Goal: Obtain resource: Download file/media

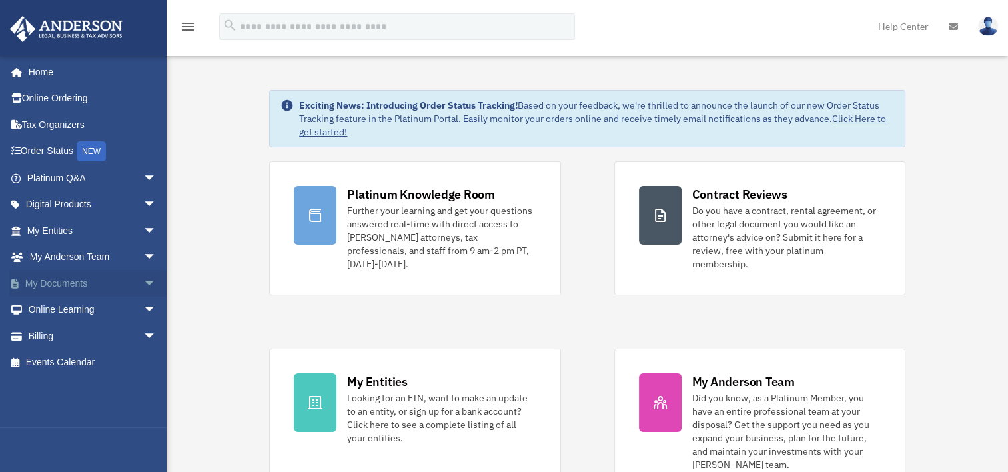
click at [143, 277] on span "arrow_drop_down" at bounding box center [156, 283] width 27 height 27
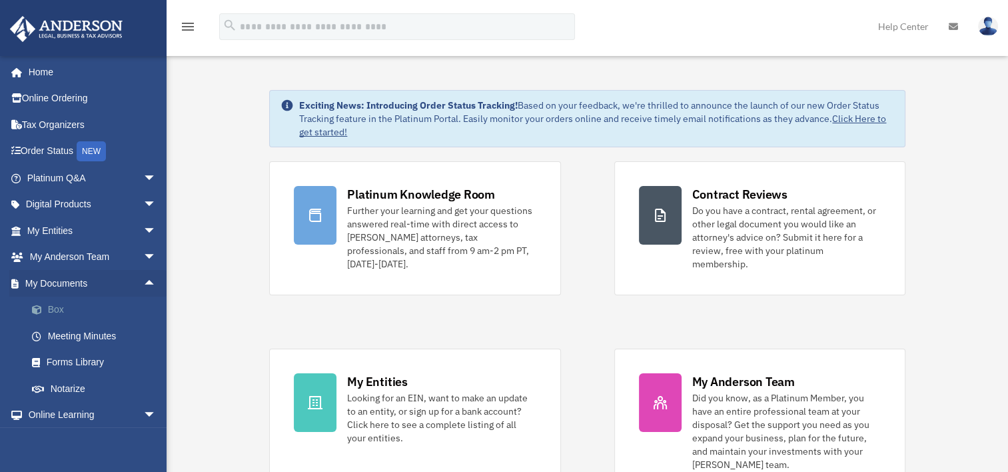
click at [61, 302] on link "Box" at bounding box center [98, 309] width 158 height 27
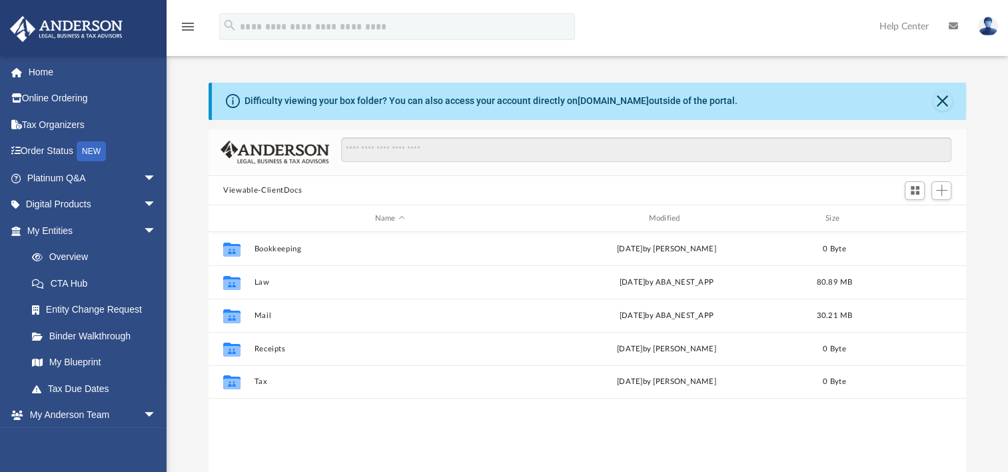
scroll to position [292, 746]
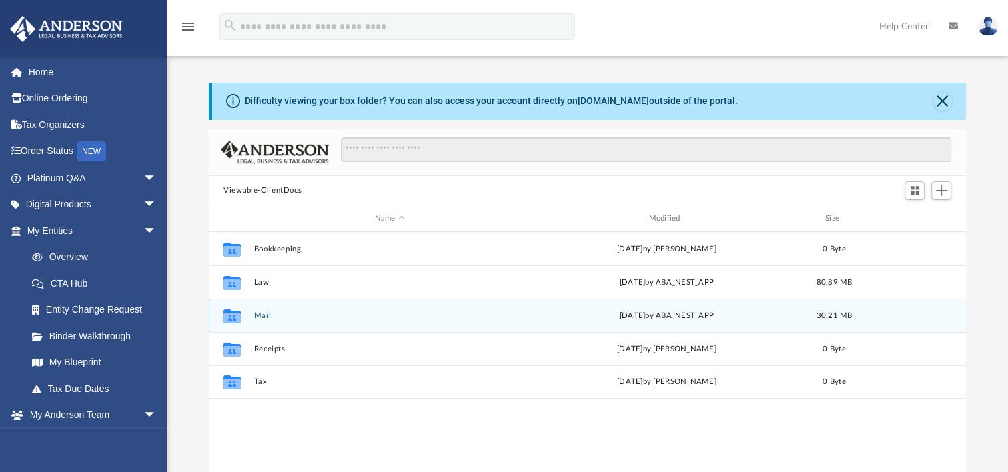
click at [262, 316] on button "Mail" at bounding box center [389, 315] width 271 height 9
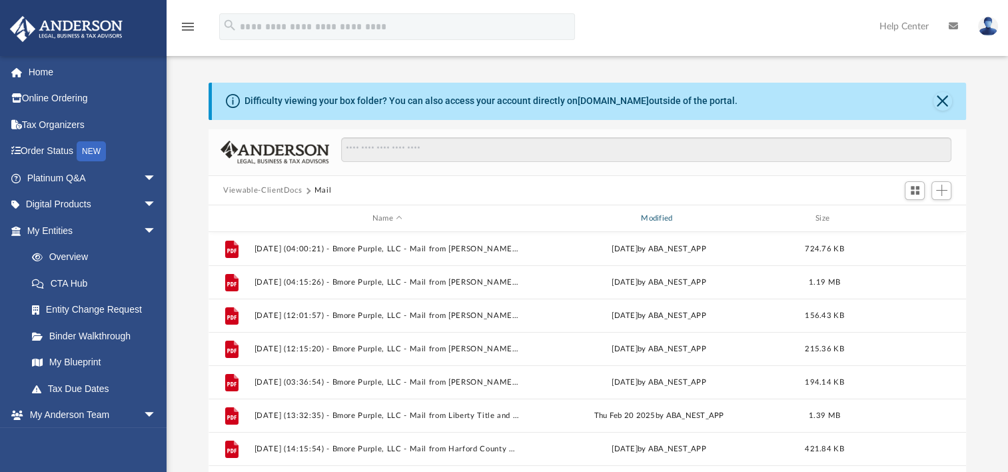
click at [659, 216] on div "Modified" at bounding box center [658, 218] width 266 height 12
click at [658, 214] on div "Modified" at bounding box center [658, 218] width 266 height 12
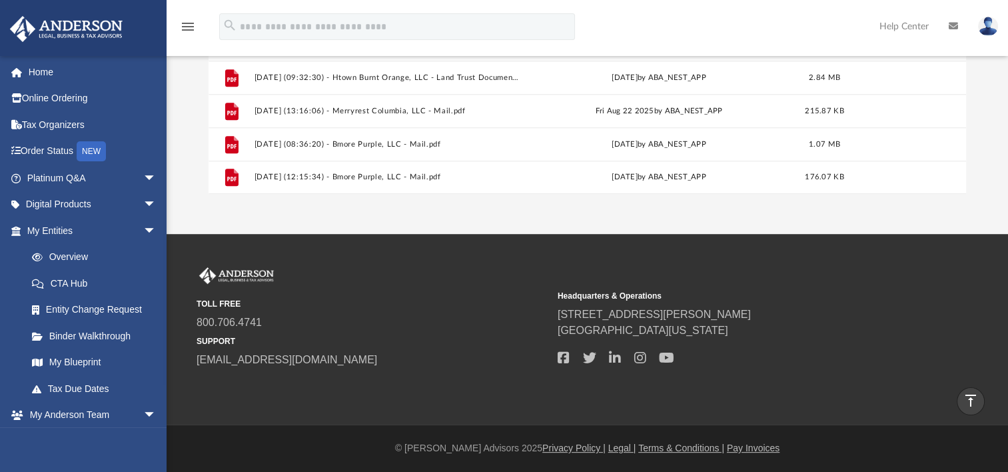
scroll to position [248, 0]
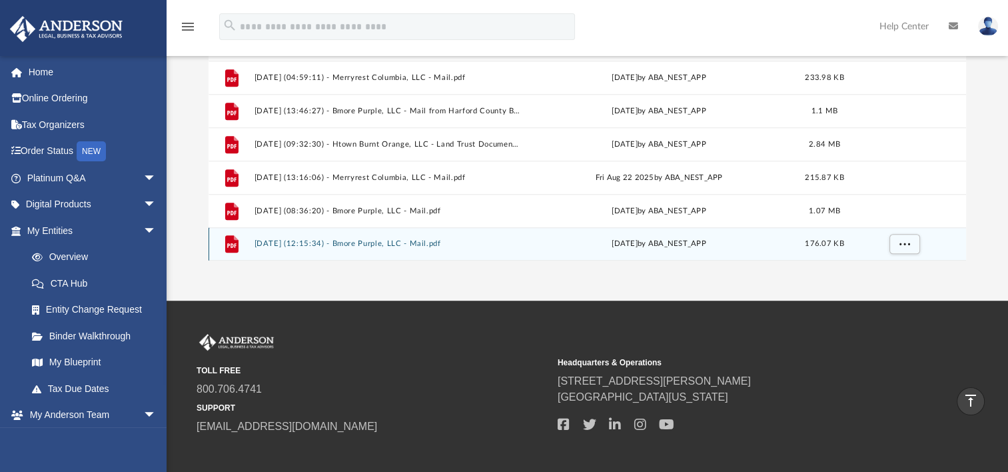
click at [421, 242] on button "[DATE] (12:15:34) - Bmore Purple, LLC - Mail.pdf" at bounding box center [387, 243] width 266 height 9
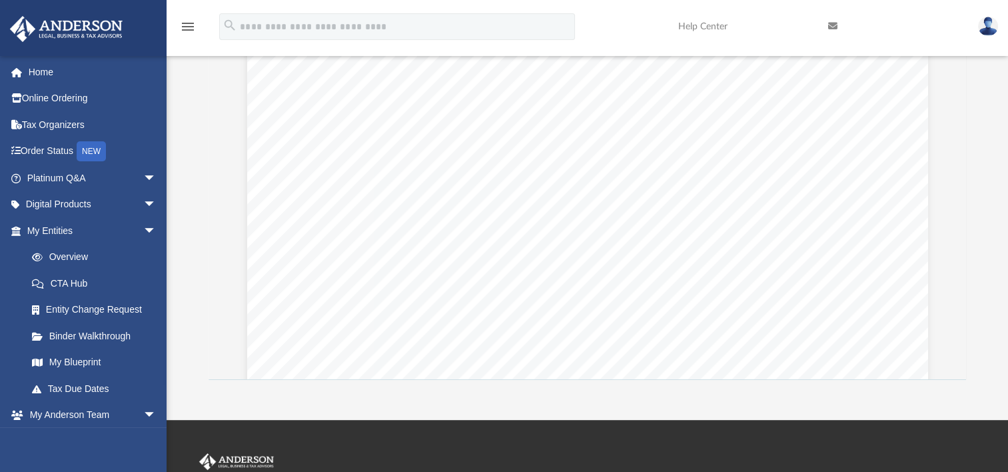
scroll to position [0, 0]
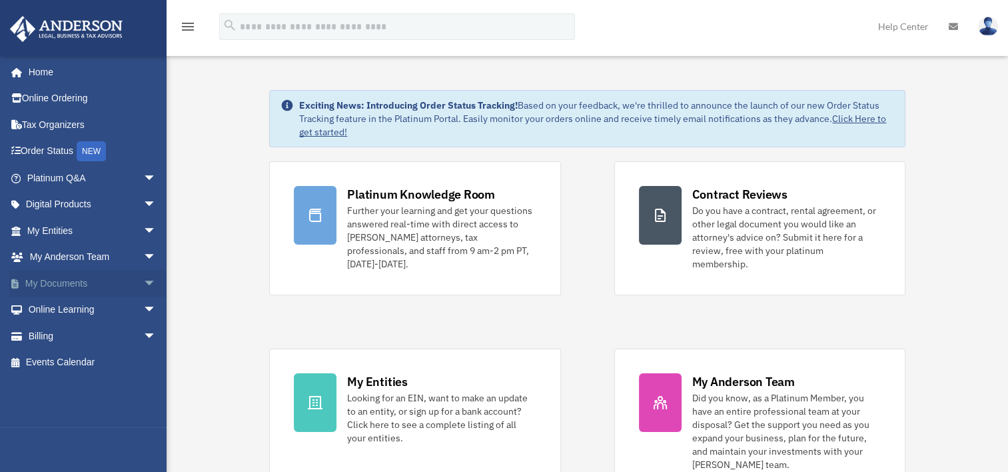
click at [143, 280] on span "arrow_drop_down" at bounding box center [156, 283] width 27 height 27
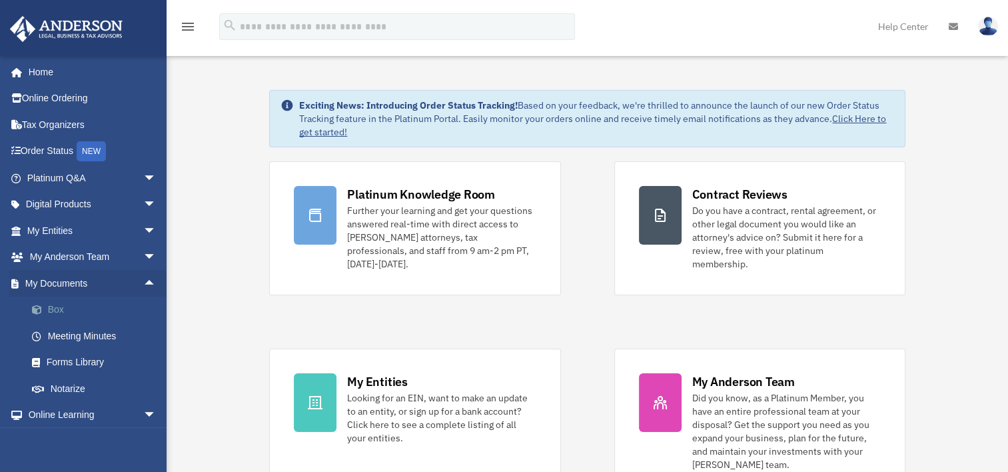
click at [57, 314] on link "Box" at bounding box center [98, 309] width 158 height 27
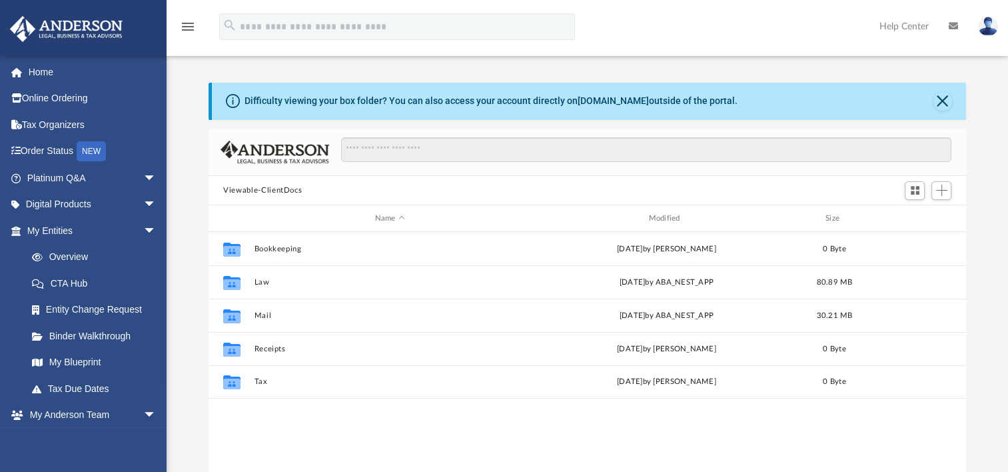
scroll to position [292, 746]
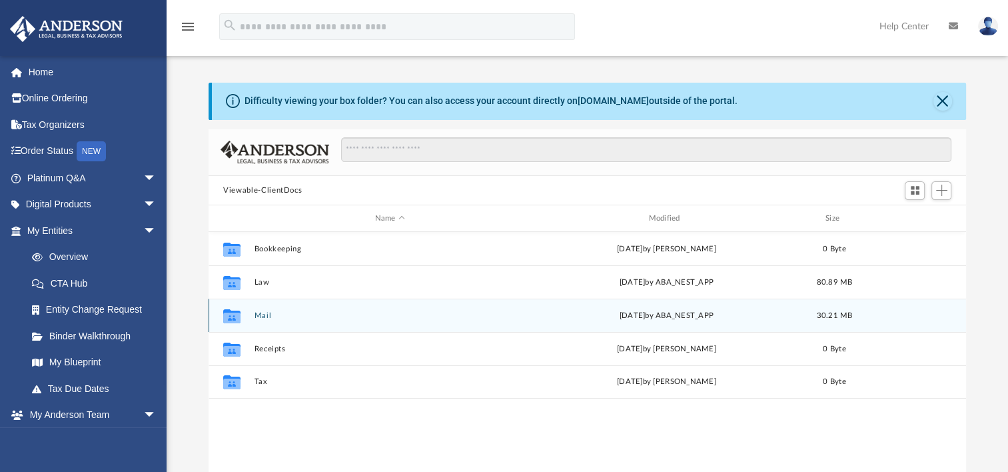
click at [261, 313] on button "Mail" at bounding box center [389, 315] width 271 height 9
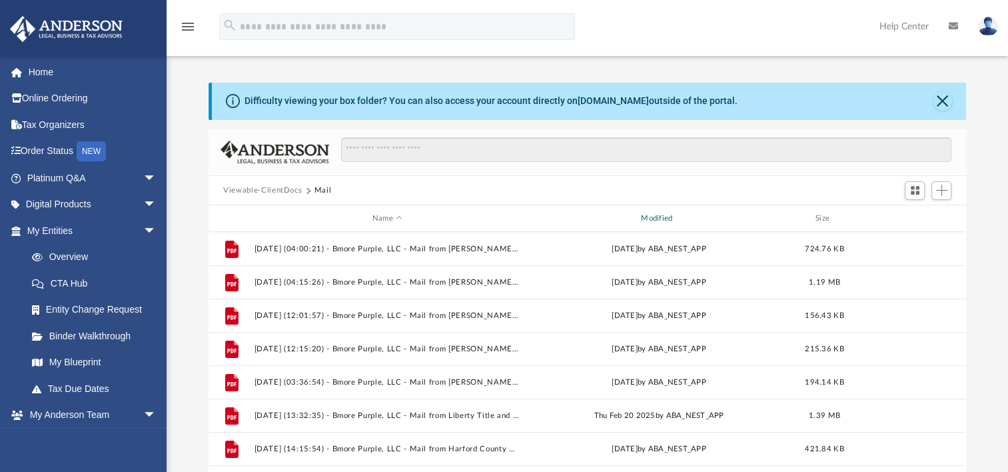
click at [659, 214] on div "Modified" at bounding box center [658, 218] width 266 height 12
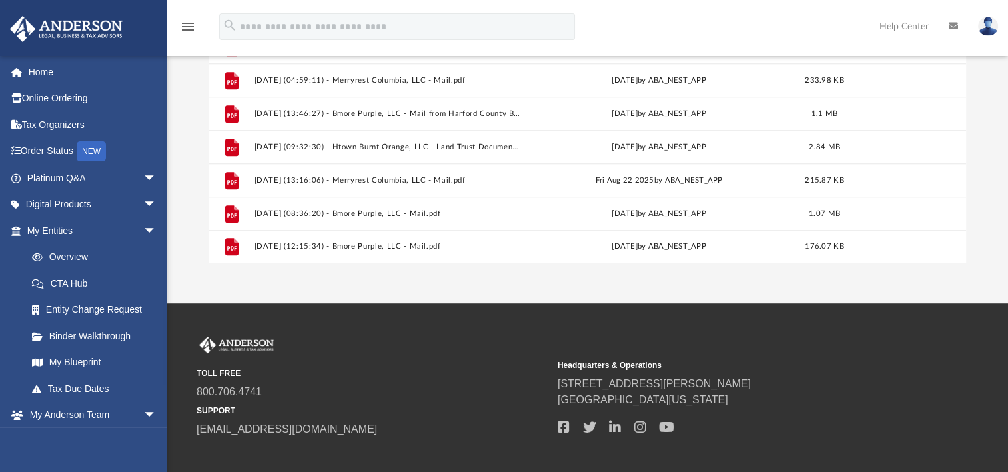
scroll to position [314, 0]
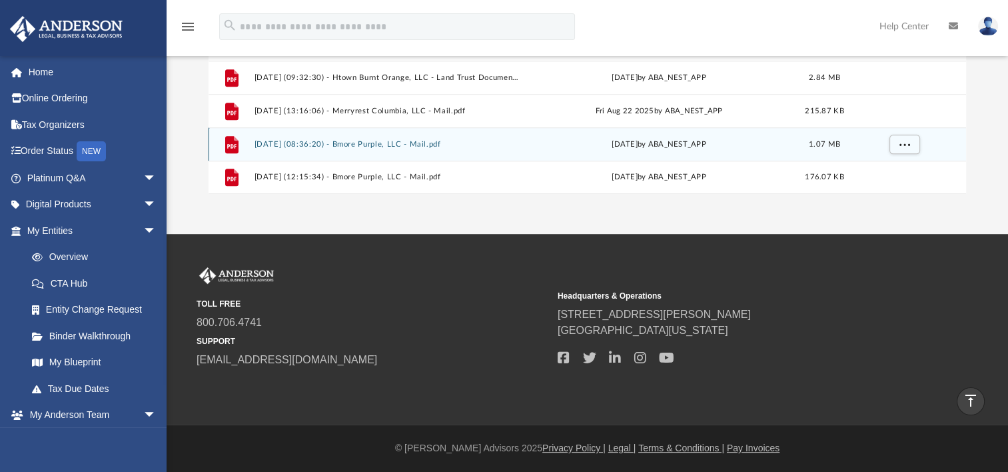
click at [408, 144] on button "[DATE] (08:36:20) - Bmore Purple, LLC - Mail.pdf" at bounding box center [387, 144] width 266 height 9
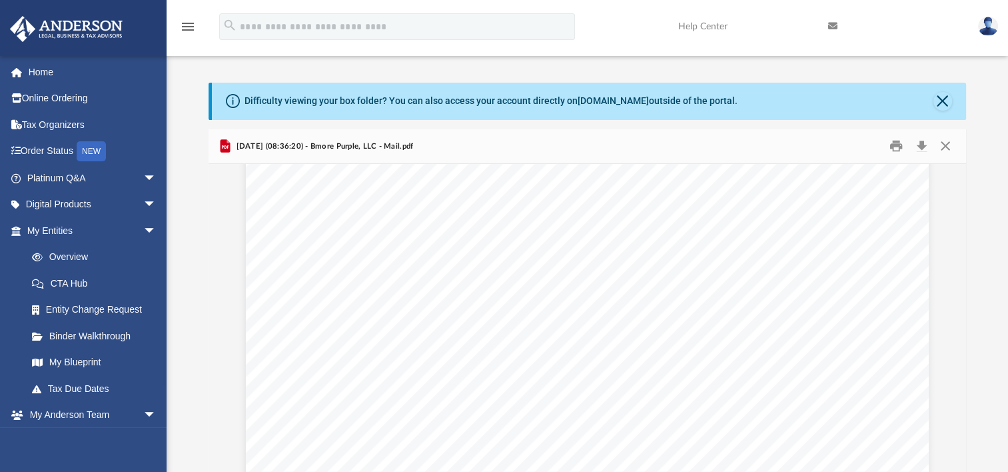
scroll to position [333, 0]
click at [896, 144] on button "Print" at bounding box center [895, 146] width 27 height 21
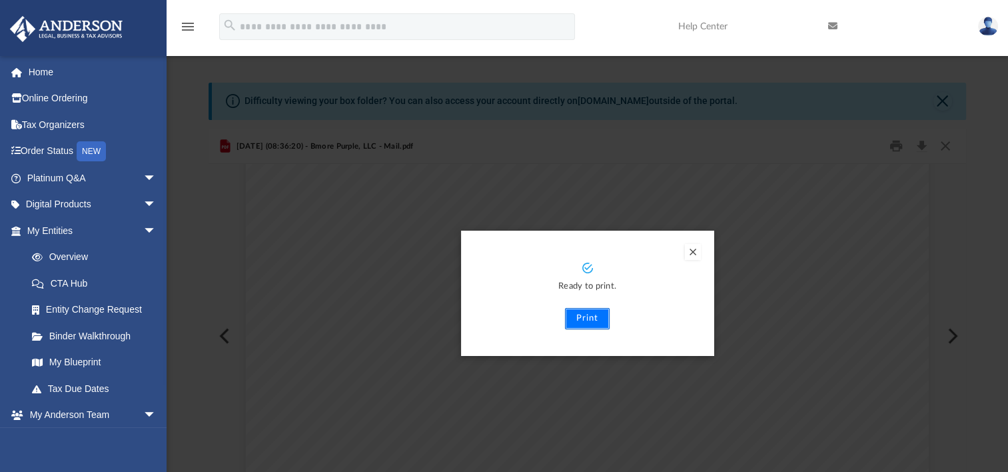
click at [588, 321] on button "Print" at bounding box center [587, 318] width 45 height 21
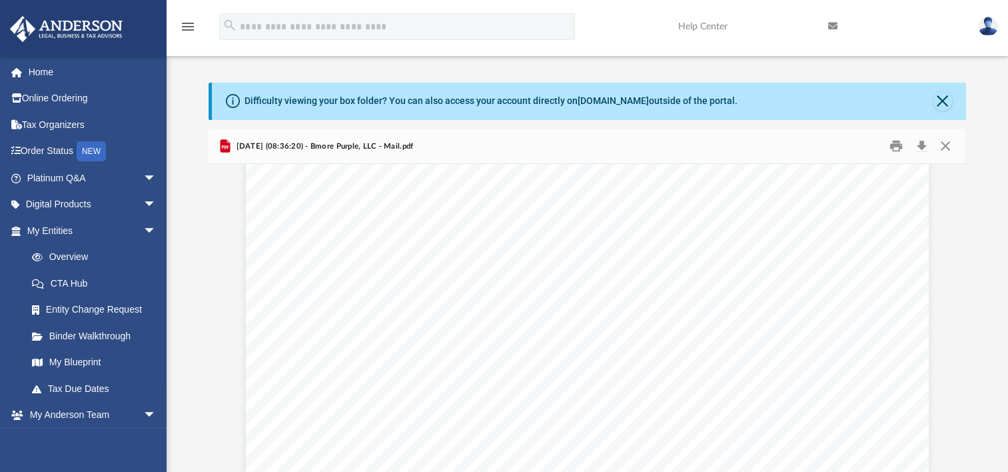
scroll to position [0, 0]
